Goal: Obtain resource: Obtain resource

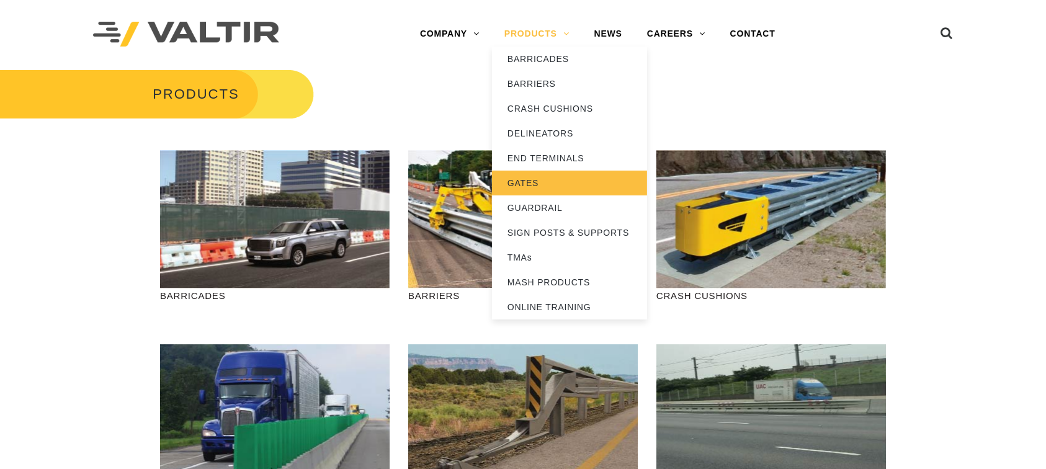
click at [534, 191] on link "GATES" at bounding box center [569, 183] width 155 height 25
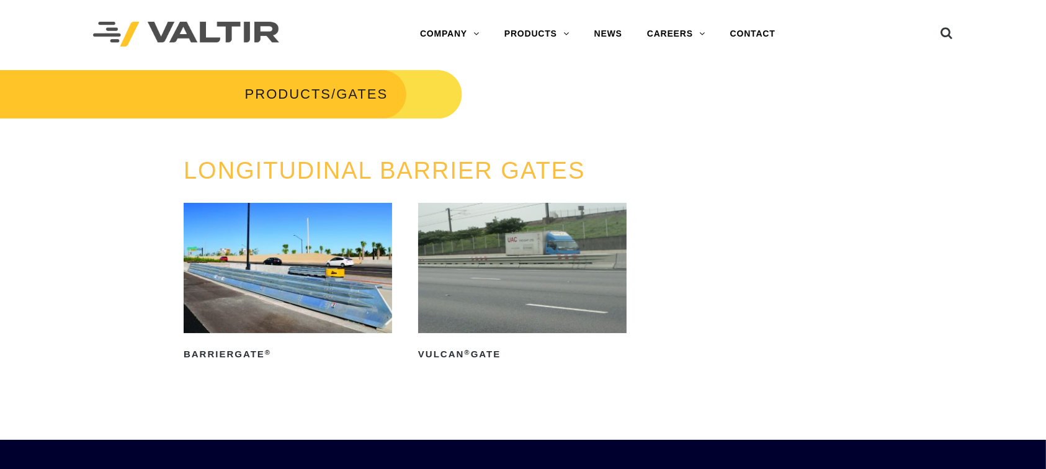
click at [360, 276] on img at bounding box center [288, 268] width 209 height 130
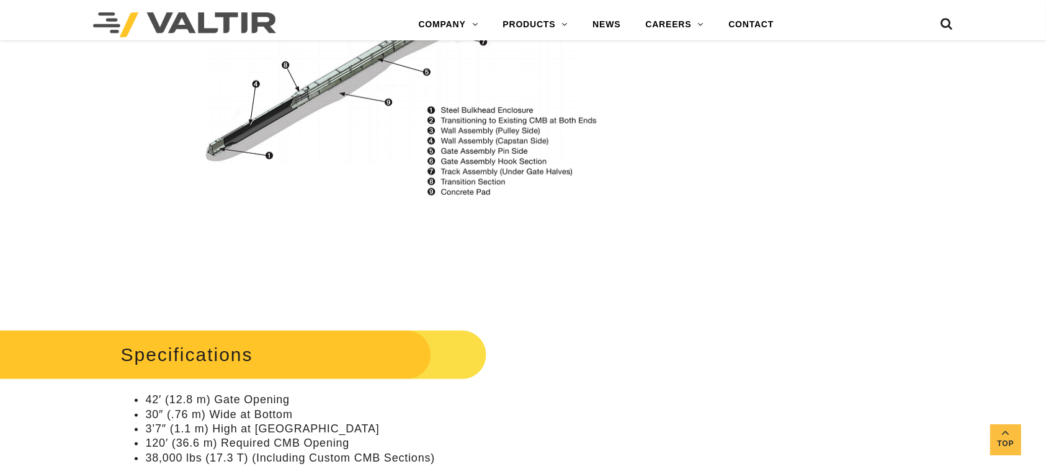
scroll to position [1324, 0]
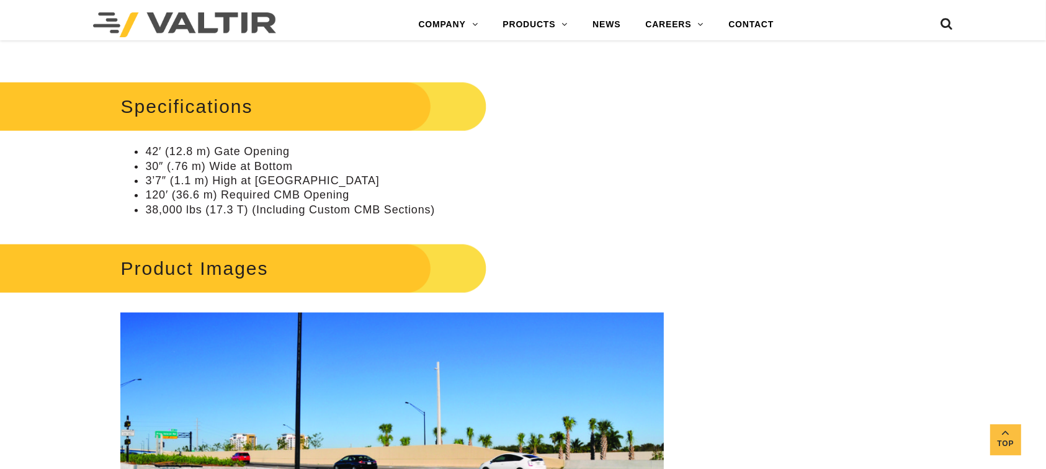
drag, startPoint x: 349, startPoint y: 197, endPoint x: 343, endPoint y: 198, distance: 6.2
click at [343, 198] on li "120′ (36.6 m) Required CMB Opening" at bounding box center [404, 195] width 519 height 14
drag, startPoint x: 343, startPoint y: 198, endPoint x: 104, endPoint y: 200, distance: 238.3
click at [104, 200] on div "**********" at bounding box center [392, 299] width 611 height 2999
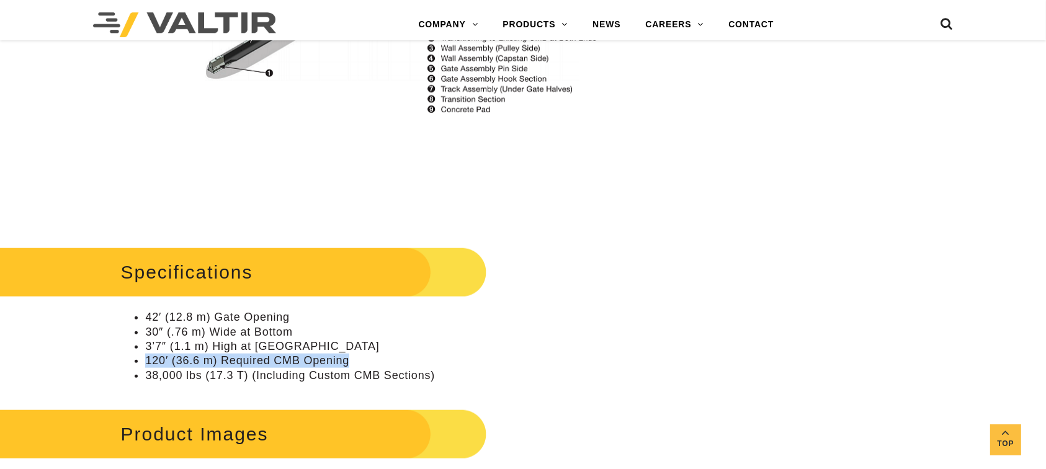
scroll to position [1241, 0]
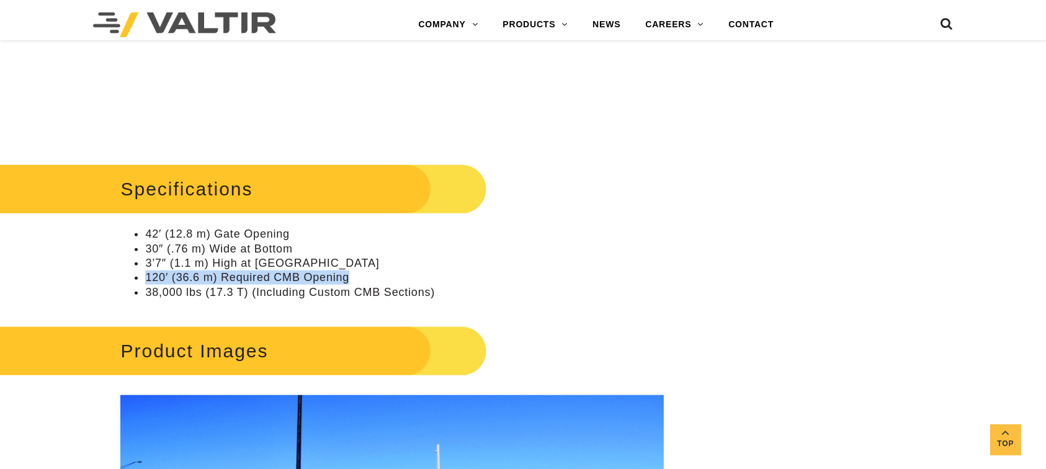
click at [95, 271] on div "**********" at bounding box center [392, 381] width 611 height 2999
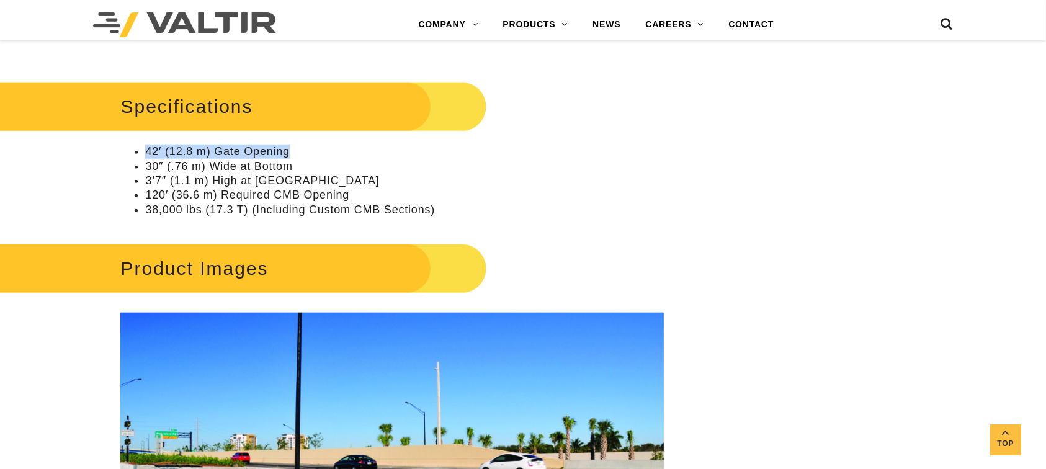
drag, startPoint x: 291, startPoint y: 151, endPoint x: 132, endPoint y: 153, distance: 159.5
click at [132, 153] on ul "42′ (12.8 m) Gate Opening 30″ (.76 m) Wide at Bottom 3’7″ (1.1 m) High at Highe…" at bounding box center [392, 181] width 544 height 73
click at [188, 145] on li "42′ (12.8 m) Gate Opening" at bounding box center [404, 152] width 519 height 14
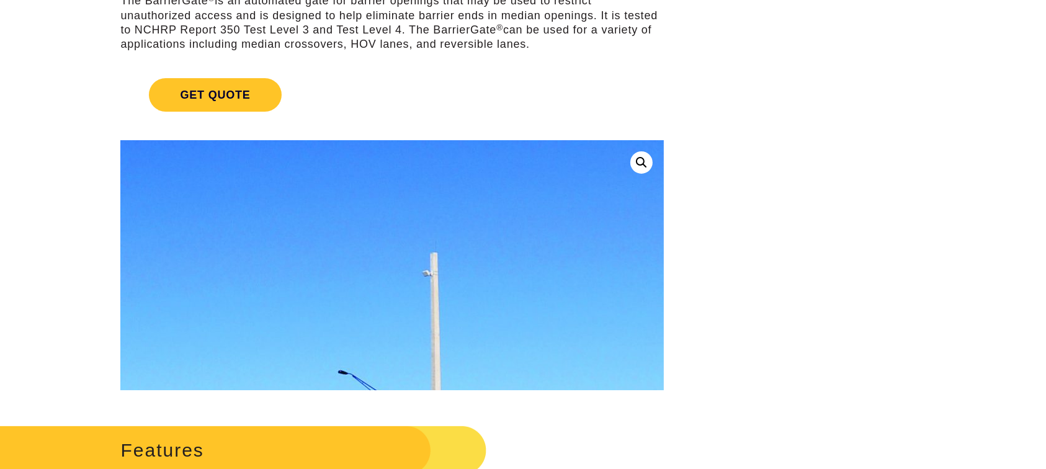
scroll to position [0, 0]
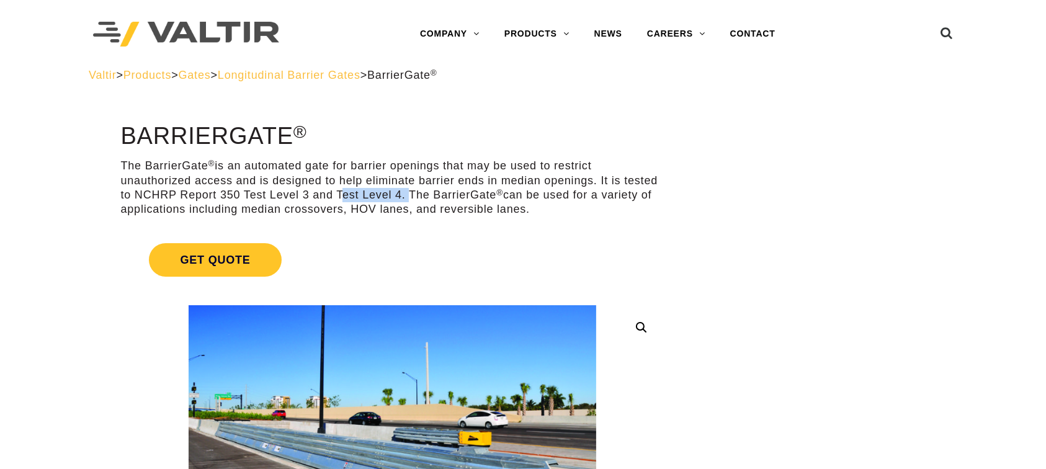
drag, startPoint x: 342, startPoint y: 196, endPoint x: 277, endPoint y: 197, distance: 65.2
click at [277, 197] on p "The BarrierGate ® is an automated gate for barrier openings that may be used to…" at bounding box center [392, 188] width 544 height 58
click at [452, 212] on p "The BarrierGate ® is an automated gate for barrier openings that may be used to…" at bounding box center [392, 188] width 544 height 58
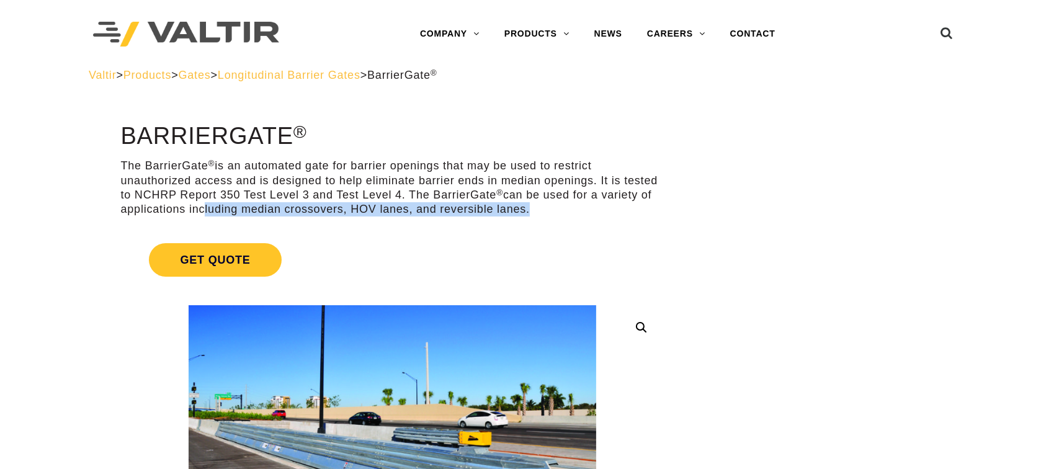
drag, startPoint x: 449, startPoint y: 216, endPoint x: 128, endPoint y: 205, distance: 321.0
click at [128, 205] on p "The BarrierGate ® is an automated gate for barrier openings that may be used to…" at bounding box center [392, 188] width 544 height 58
click at [452, 238] on link "Get Quote" at bounding box center [392, 259] width 544 height 63
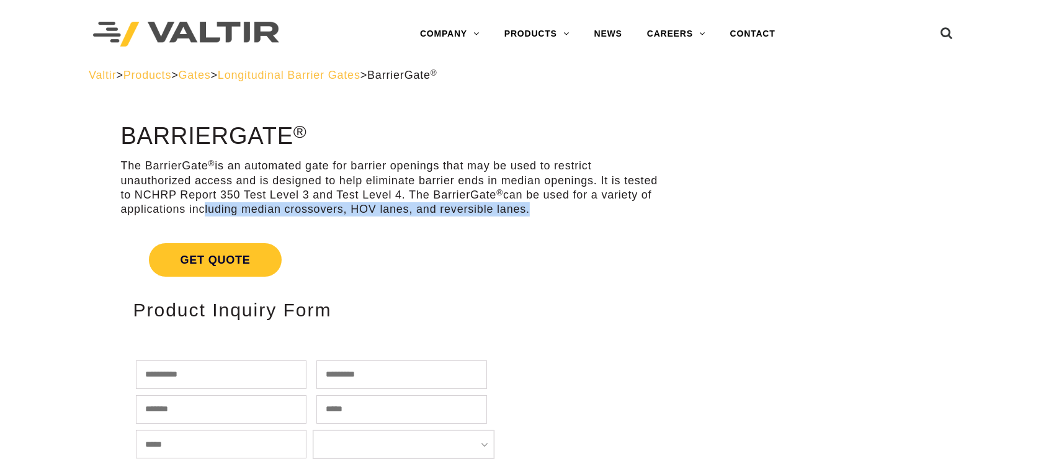
click at [514, 230] on link "Get Quote" at bounding box center [392, 259] width 544 height 63
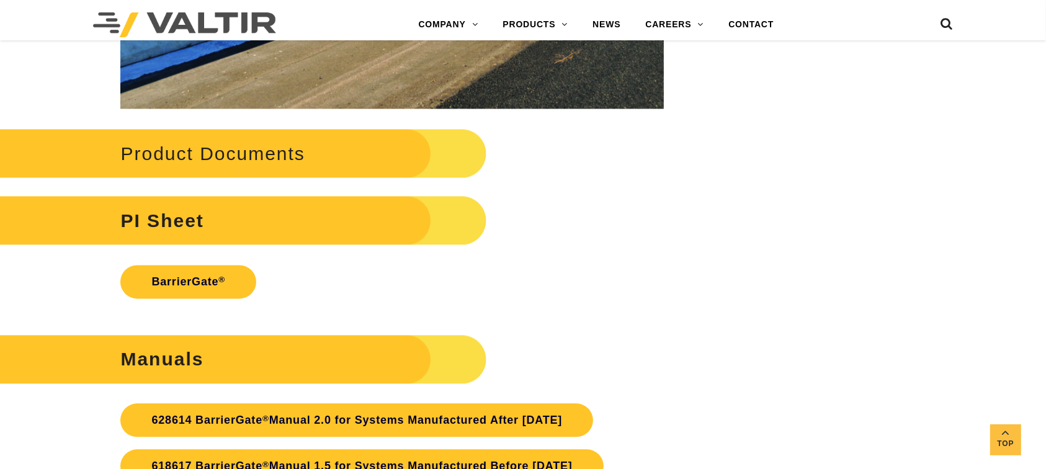
scroll to position [2482, 0]
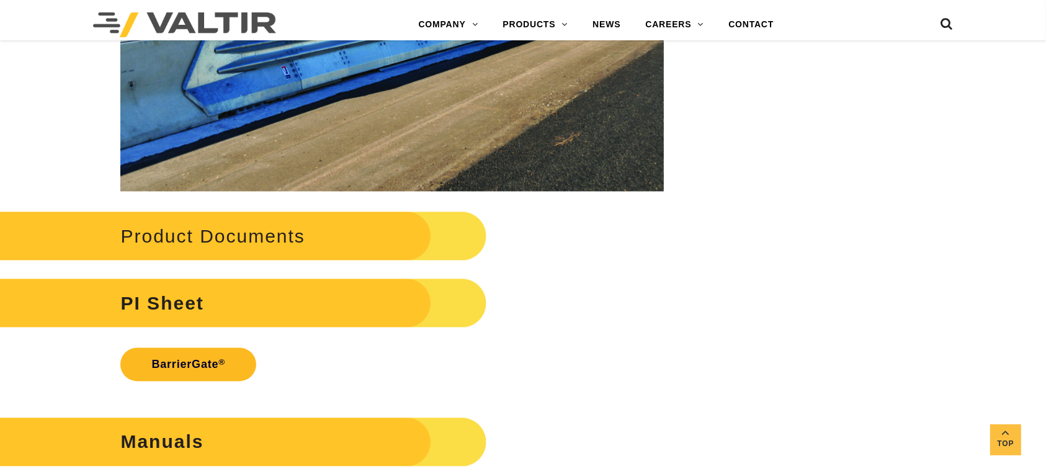
click at [202, 351] on link "BarrierGate ®" at bounding box center [188, 365] width 136 height 34
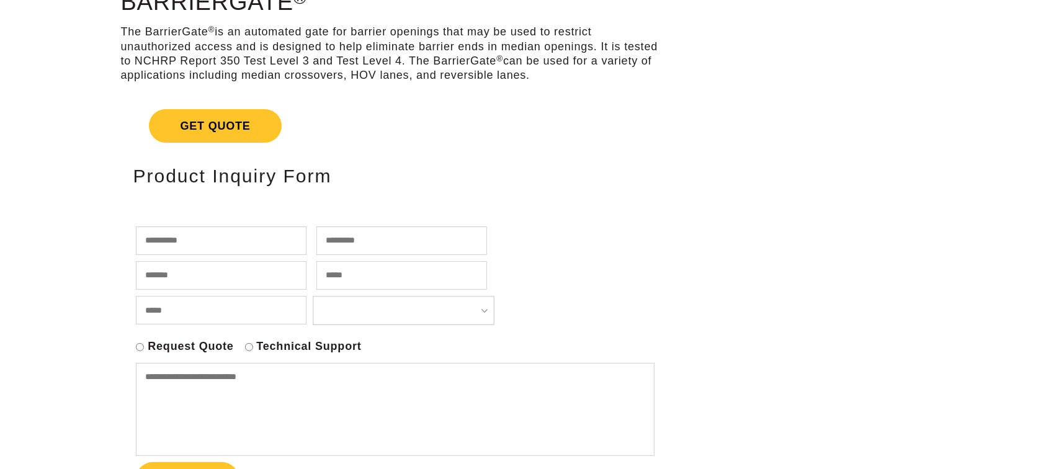
scroll to position [2482, 0]
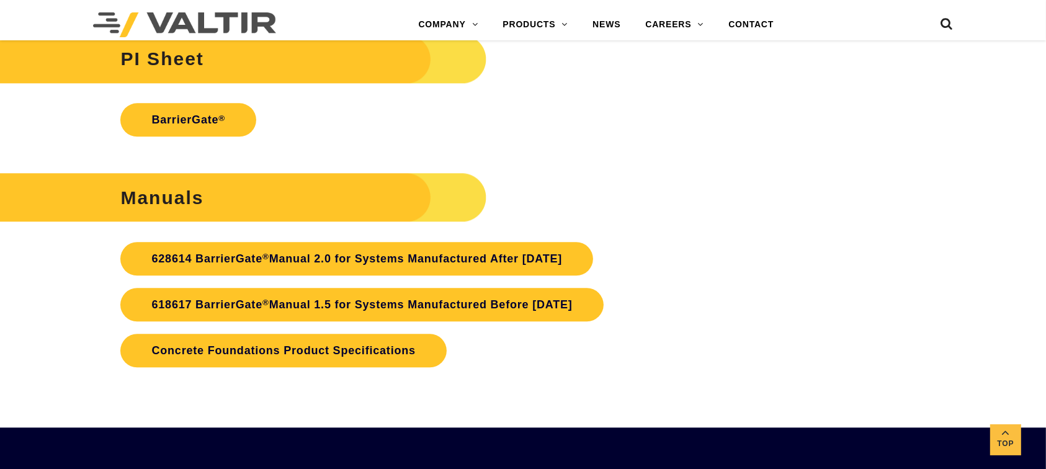
scroll to position [3171, 0]
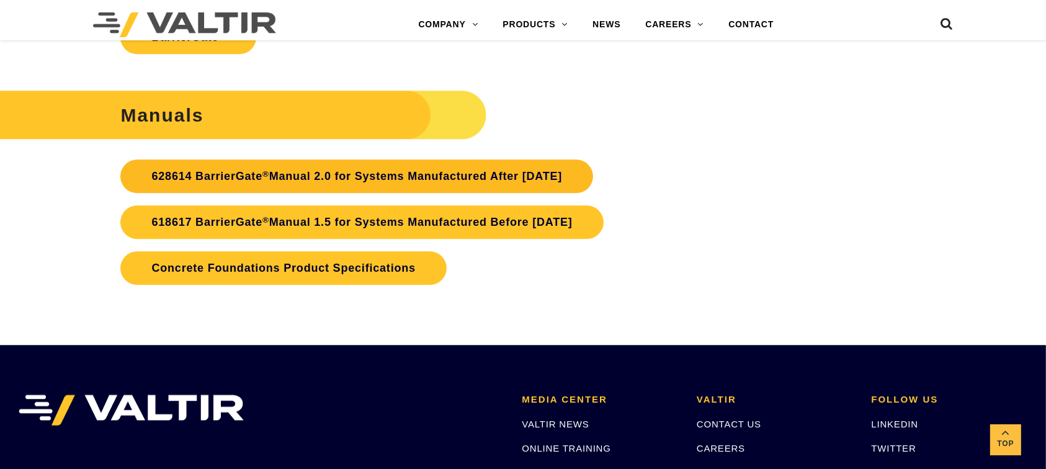
click at [477, 179] on link "628614 BarrierGate ® Manual 2.0 for Systems Manufactured After [DATE]" at bounding box center [356, 176] width 473 height 34
